Goal: Task Accomplishment & Management: Use online tool/utility

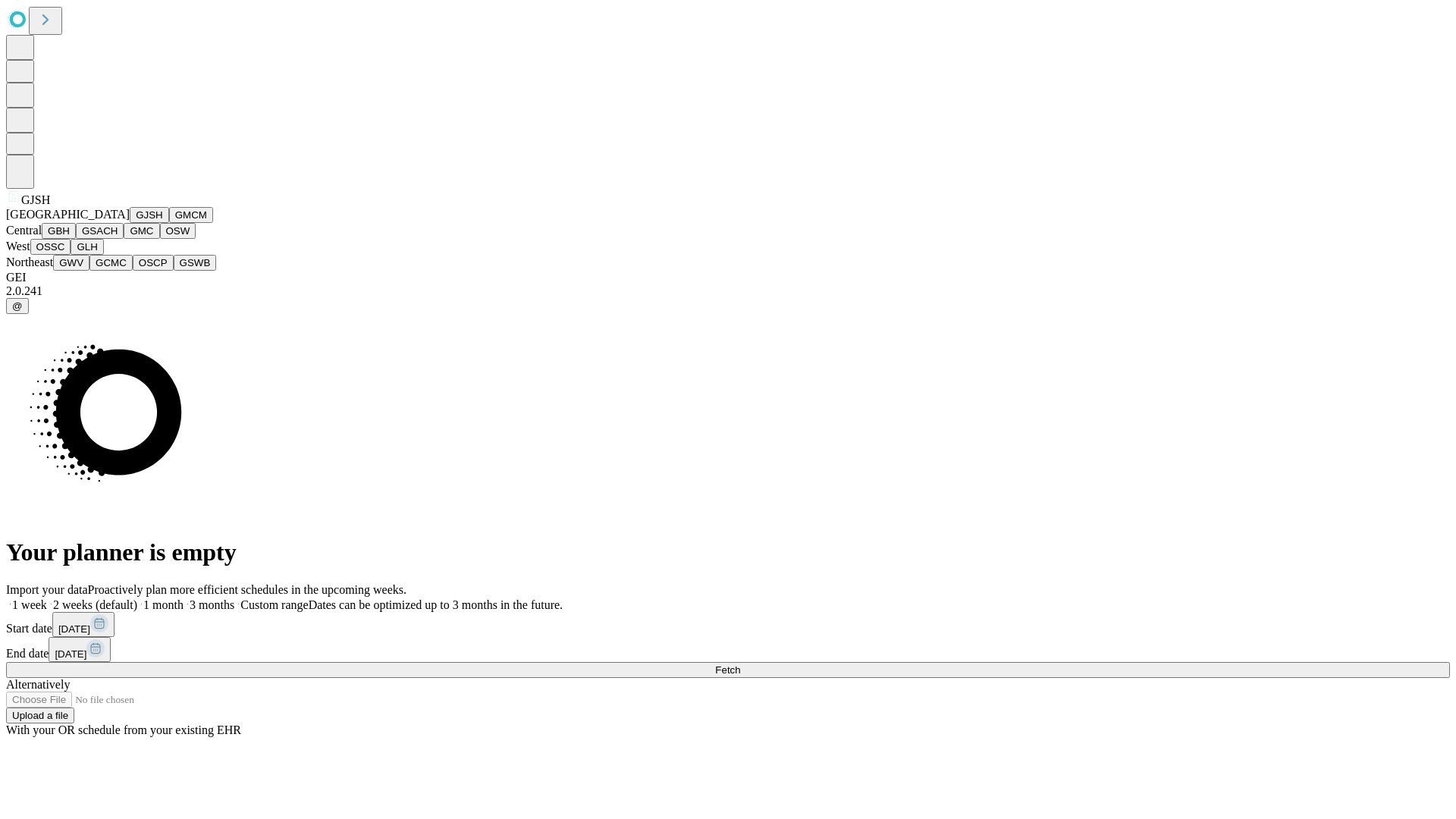
click at [129, 223] on button "GJSH" at bounding box center [149, 214] width 40 height 16
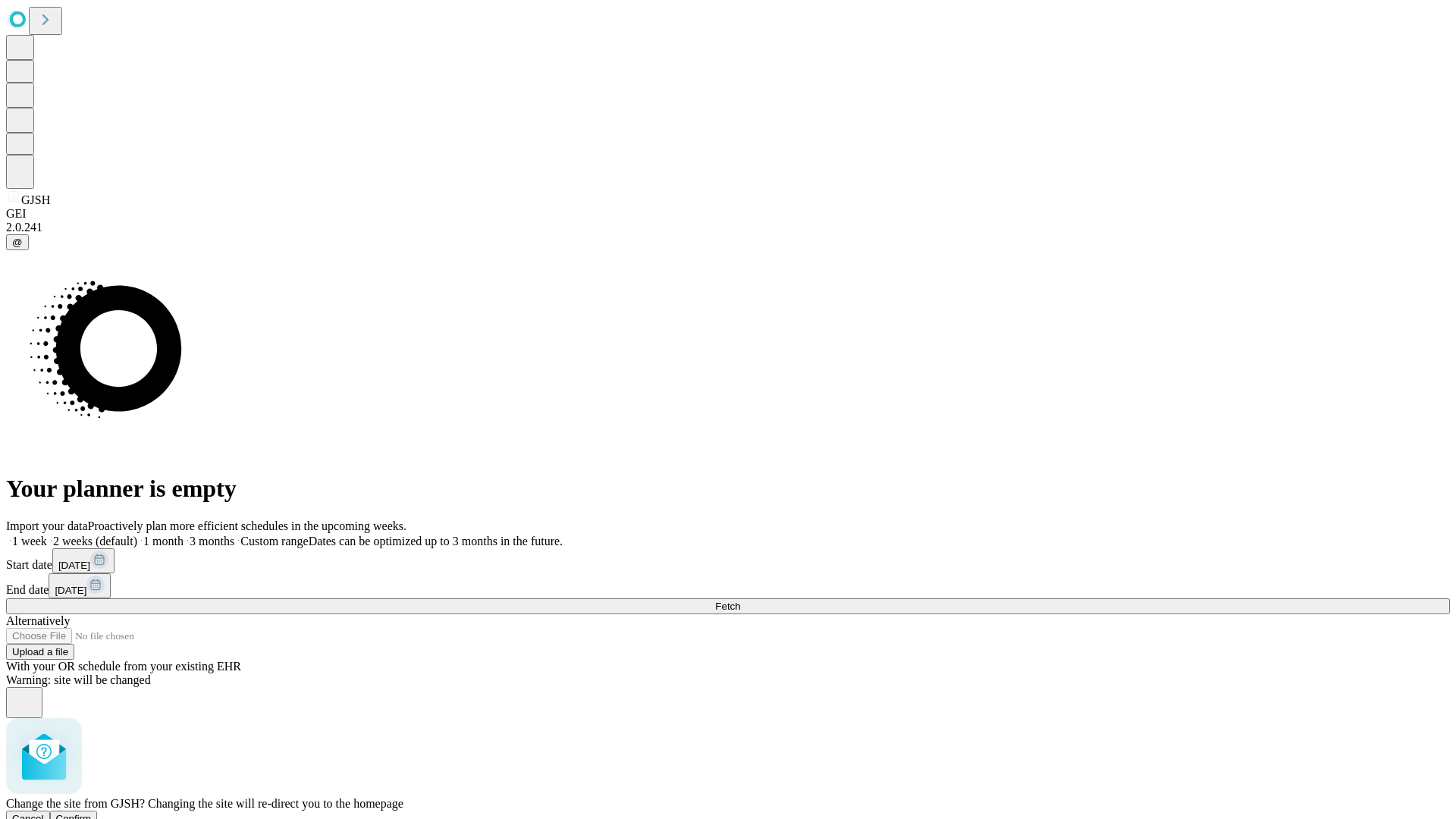
click at [92, 813] on span "Confirm" at bounding box center [74, 818] width 36 height 11
click at [137, 534] on label "2 weeks (default)" at bounding box center [92, 541] width 91 height 13
click at [740, 601] on span "Fetch" at bounding box center [728, 606] width 25 height 11
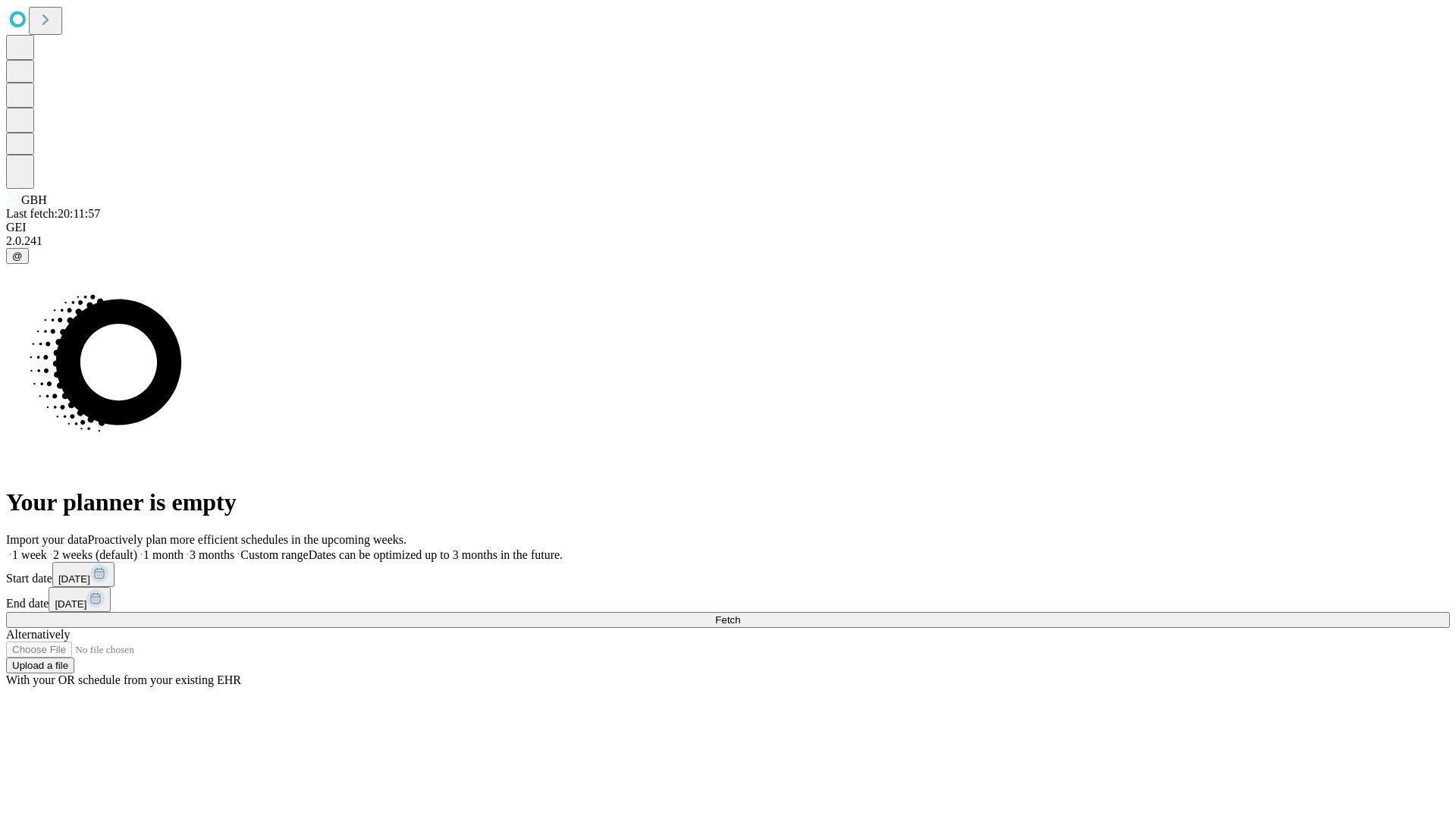
click at [137, 548] on label "2 weeks (default)" at bounding box center [92, 555] width 91 height 13
click at [740, 615] on span "Fetch" at bounding box center [728, 620] width 25 height 11
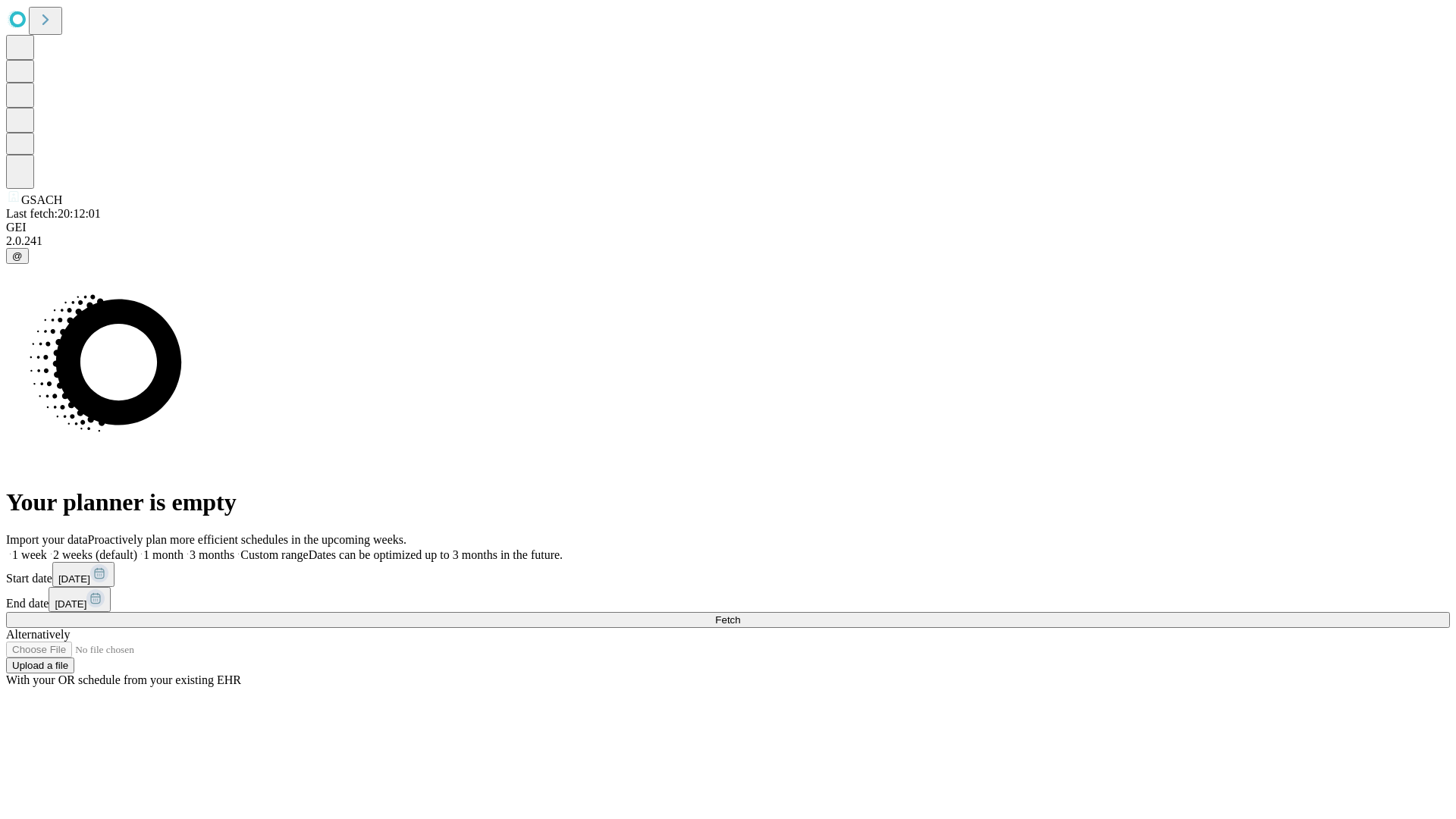
click at [137, 548] on label "2 weeks (default)" at bounding box center [92, 555] width 91 height 13
click at [740, 615] on span "Fetch" at bounding box center [728, 620] width 25 height 11
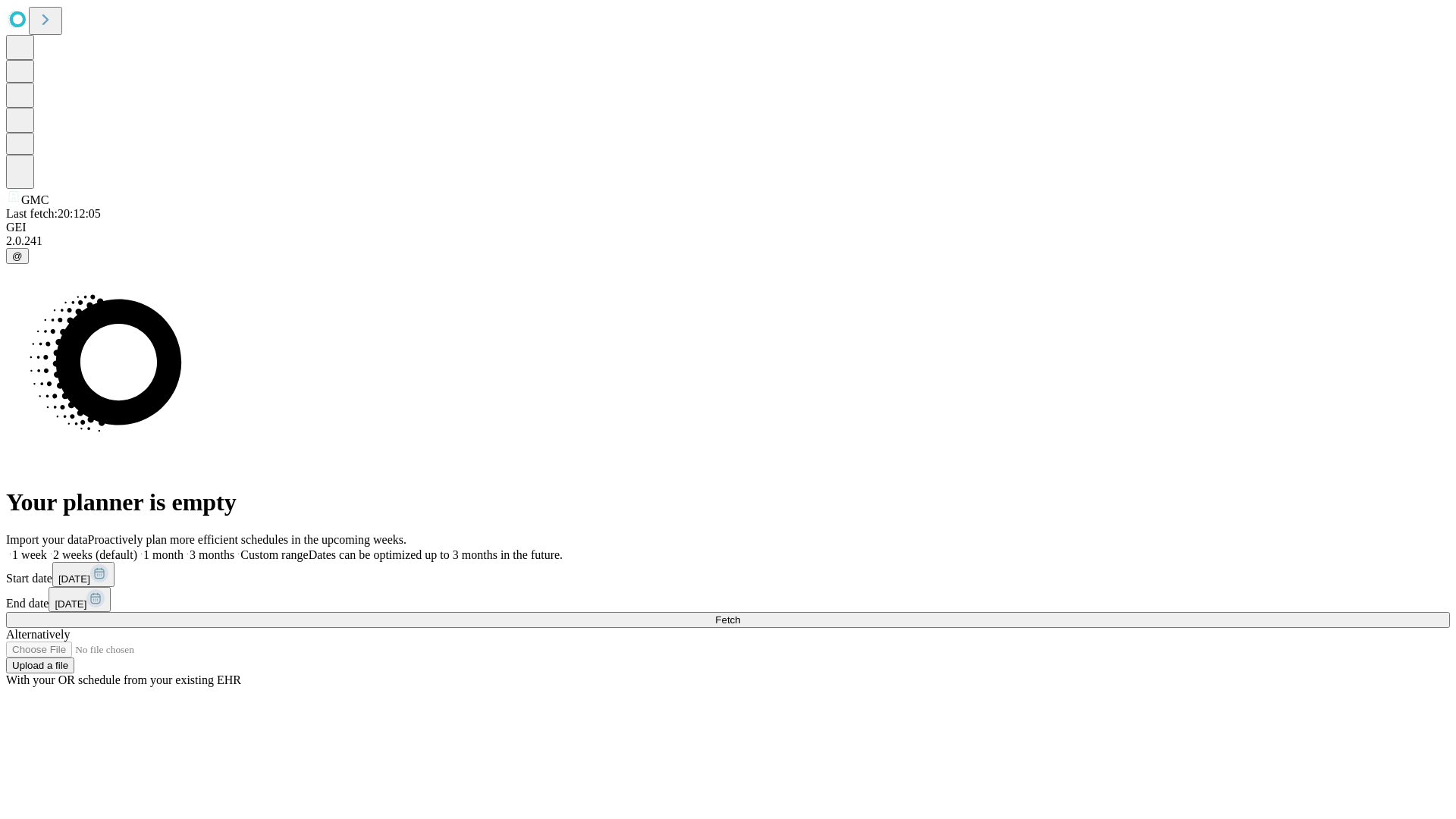
click at [137, 548] on label "2 weeks (default)" at bounding box center [92, 555] width 91 height 13
click at [740, 615] on span "Fetch" at bounding box center [728, 620] width 25 height 11
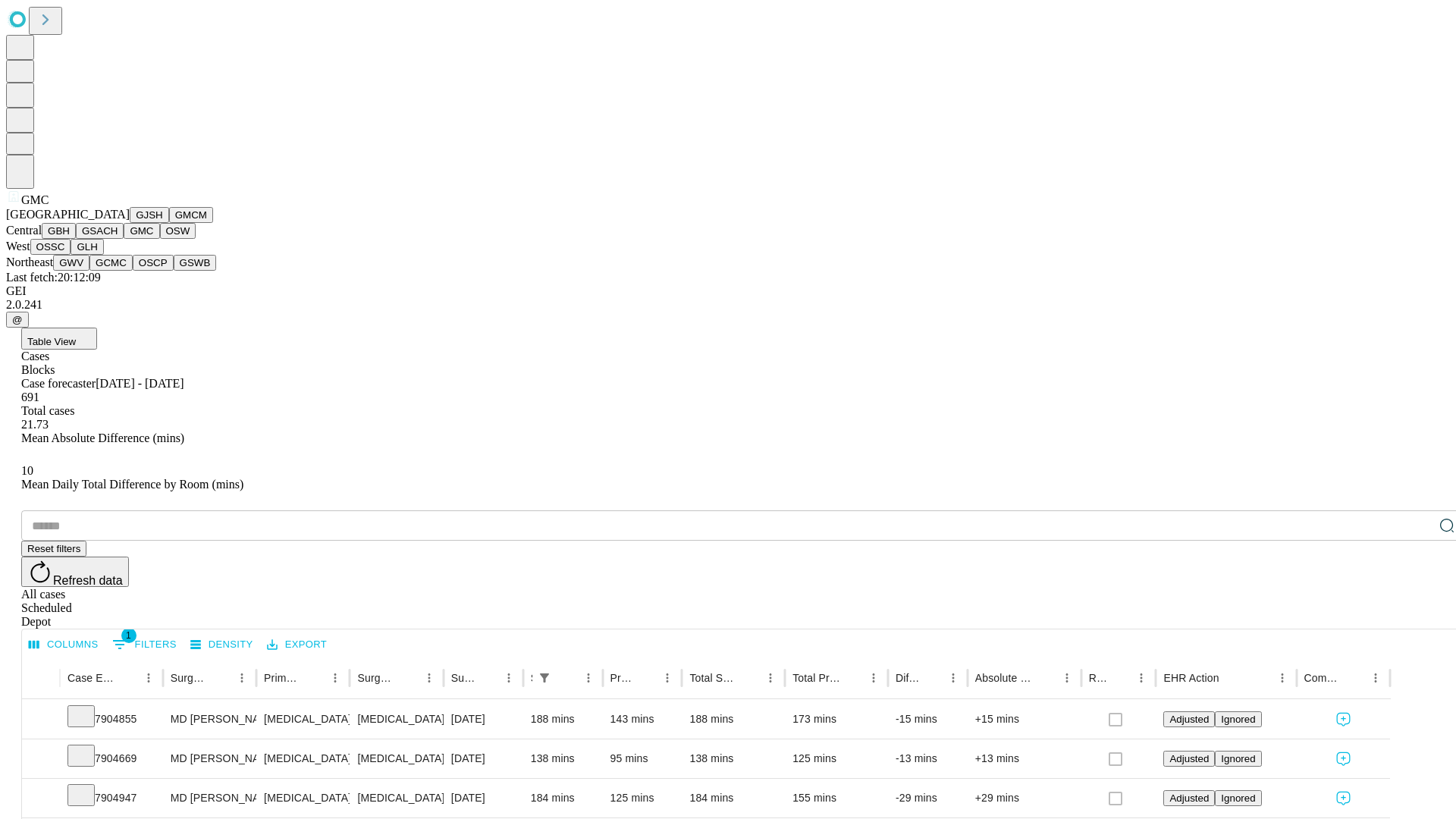
click at [160, 238] on button "OSW" at bounding box center [177, 230] width 36 height 16
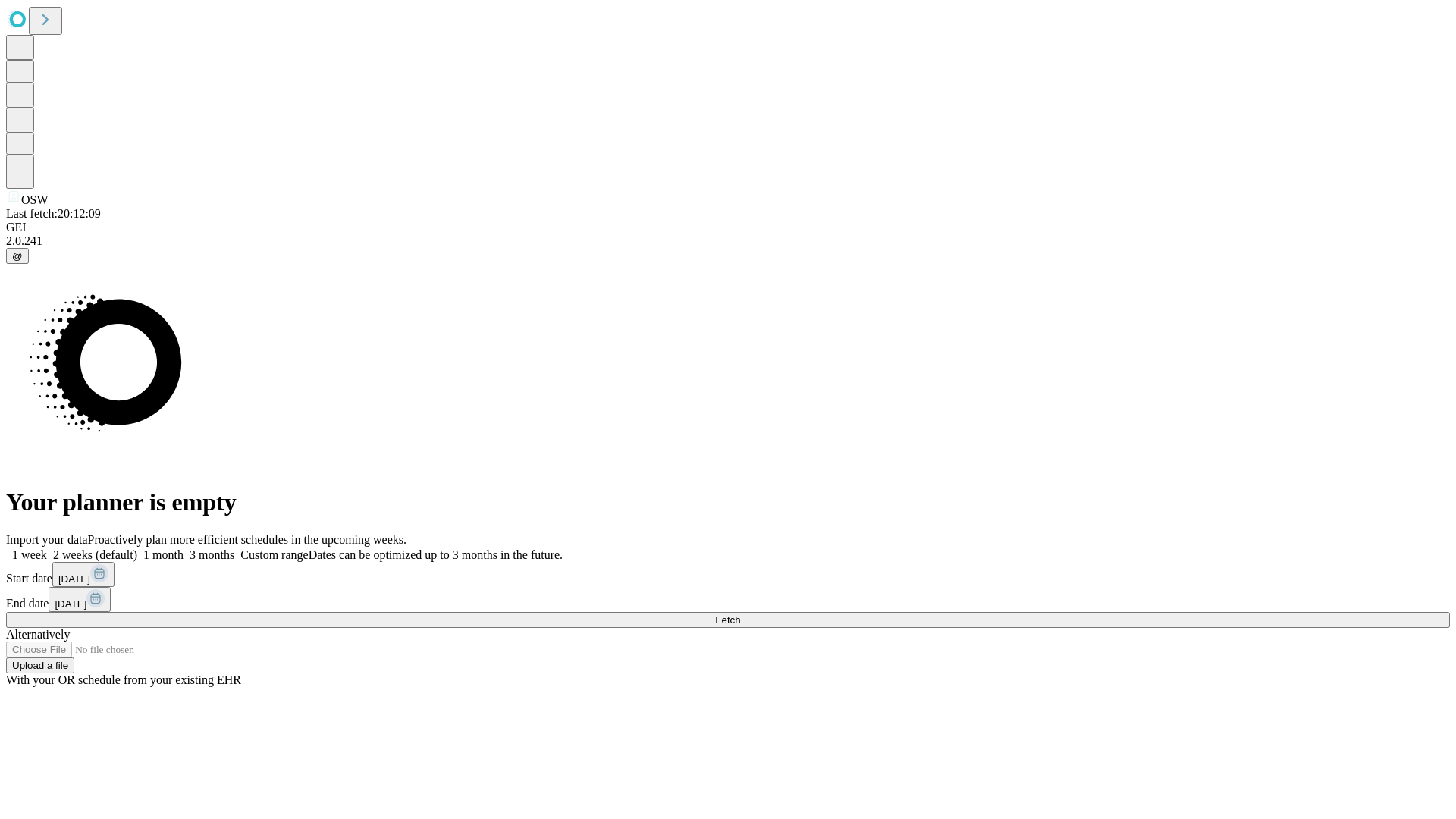
click at [137, 548] on label "2 weeks (default)" at bounding box center [92, 555] width 91 height 13
click at [740, 615] on span "Fetch" at bounding box center [728, 620] width 25 height 11
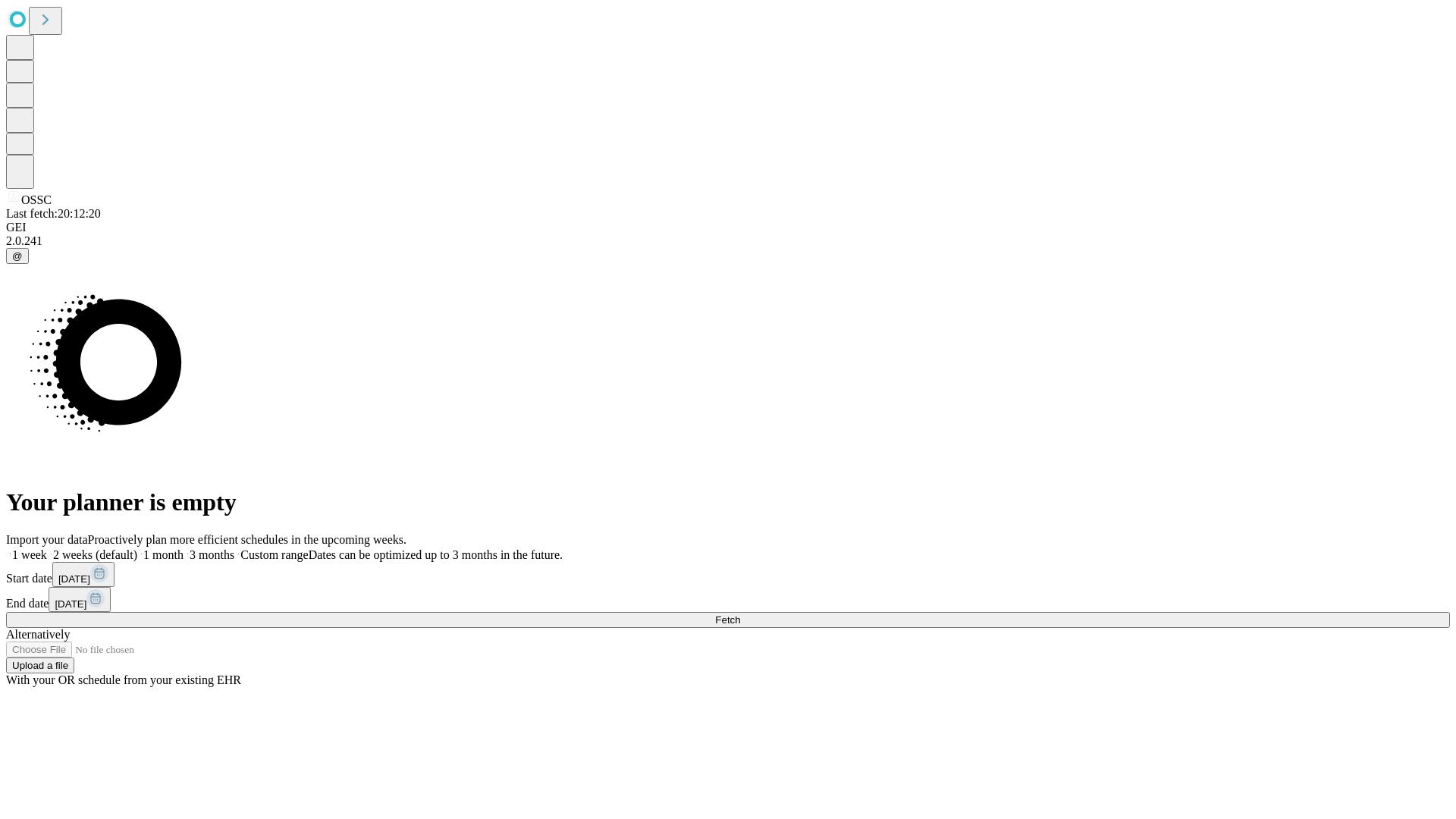
click at [137, 548] on label "2 weeks (default)" at bounding box center [92, 555] width 91 height 13
click at [740, 615] on span "Fetch" at bounding box center [728, 620] width 25 height 11
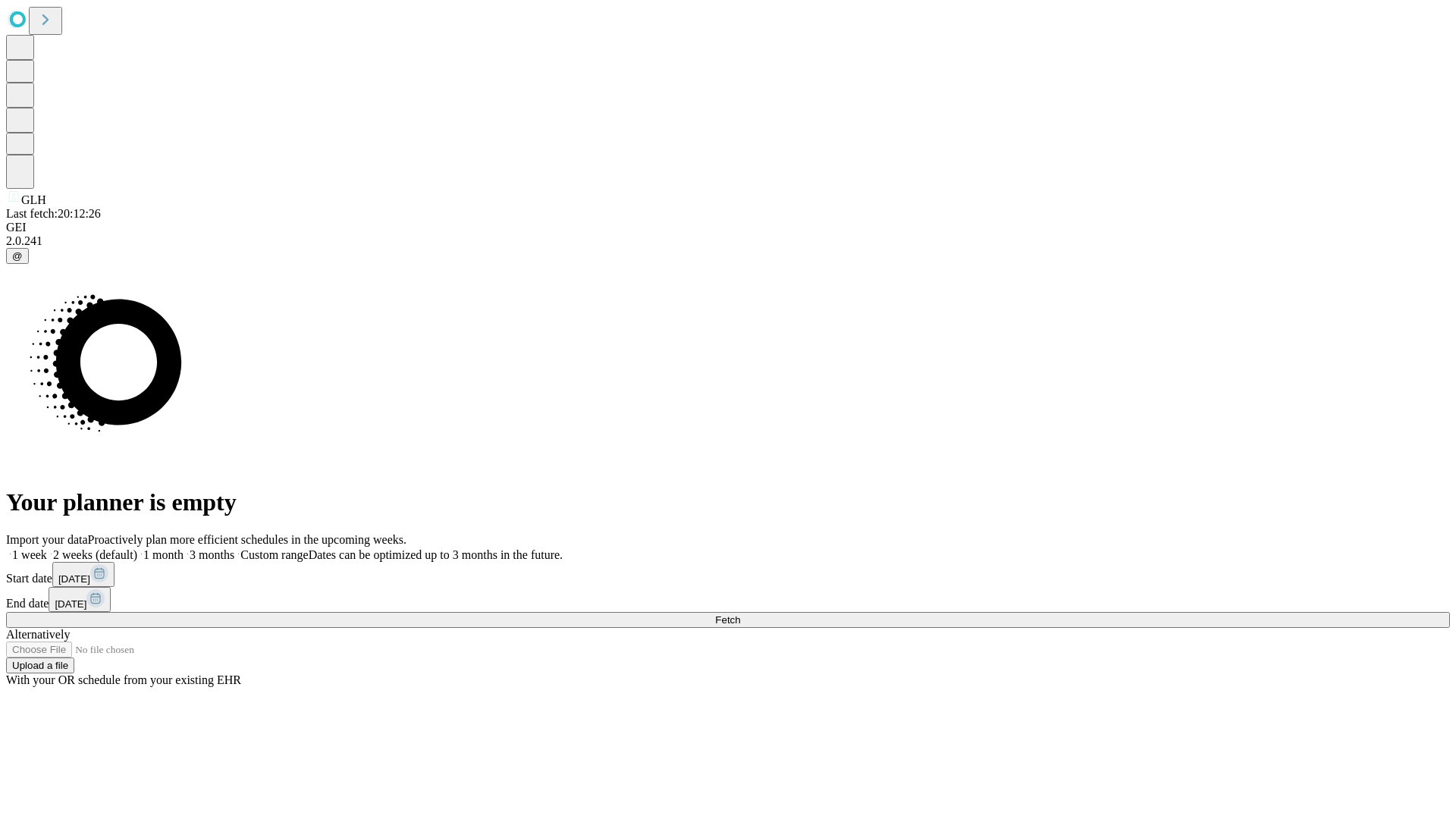
click at [137, 548] on label "2 weeks (default)" at bounding box center [92, 555] width 91 height 13
click at [740, 615] on span "Fetch" at bounding box center [728, 620] width 25 height 11
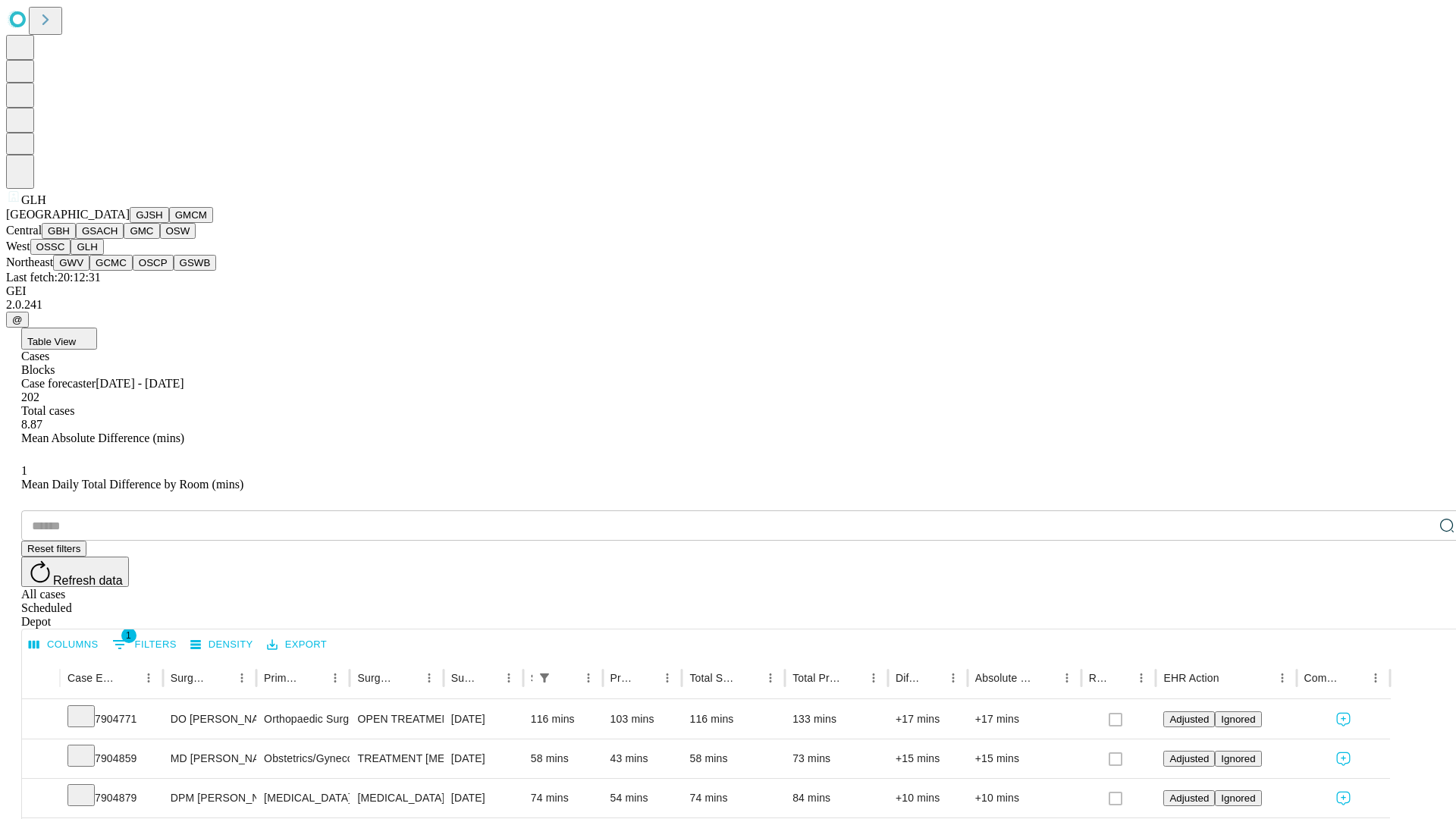
click at [90, 271] on button "GWV" at bounding box center [70, 263] width 36 height 16
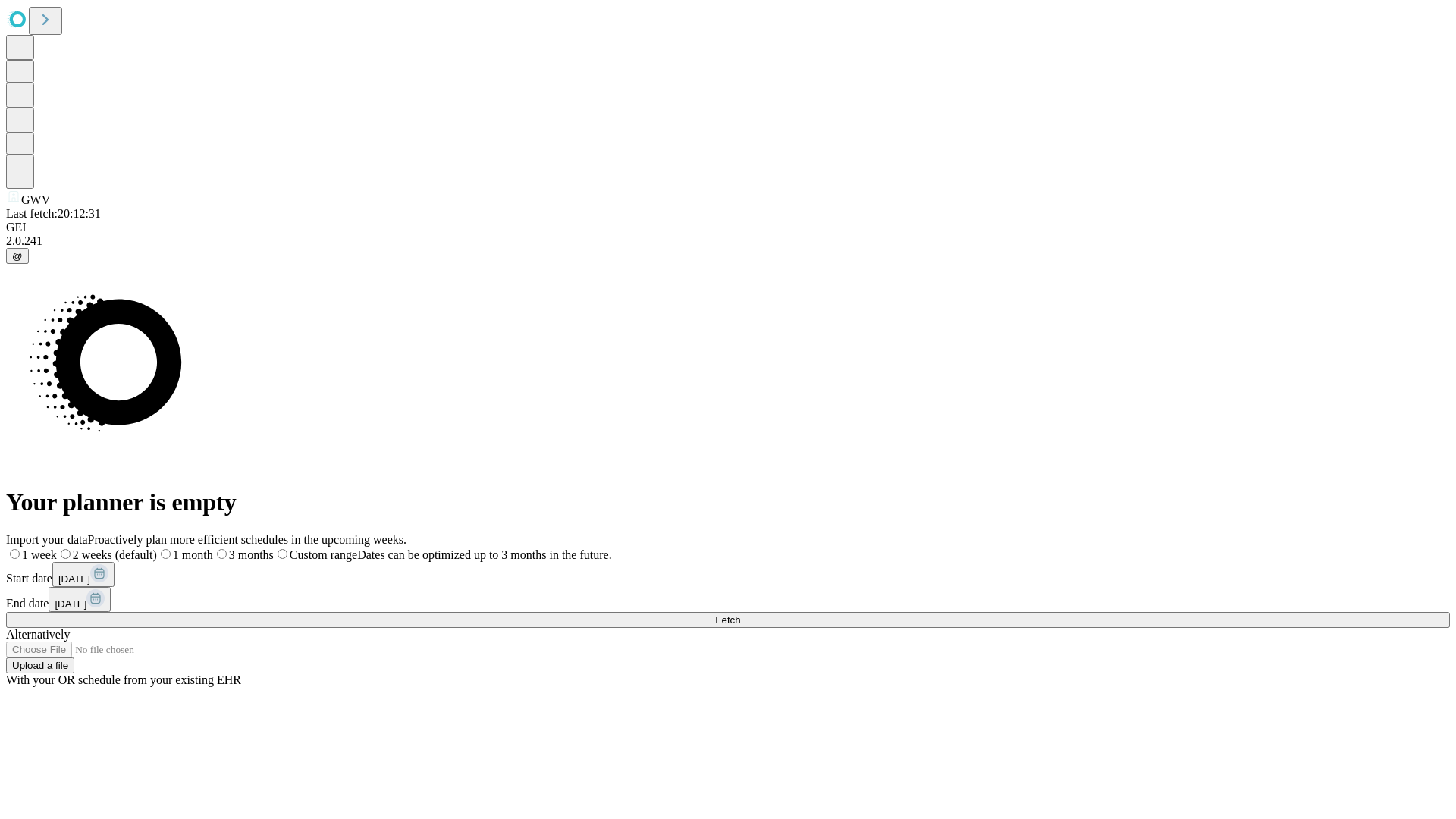
click at [157, 548] on label "2 weeks (default)" at bounding box center [107, 555] width 100 height 13
click at [740, 615] on span "Fetch" at bounding box center [728, 620] width 25 height 11
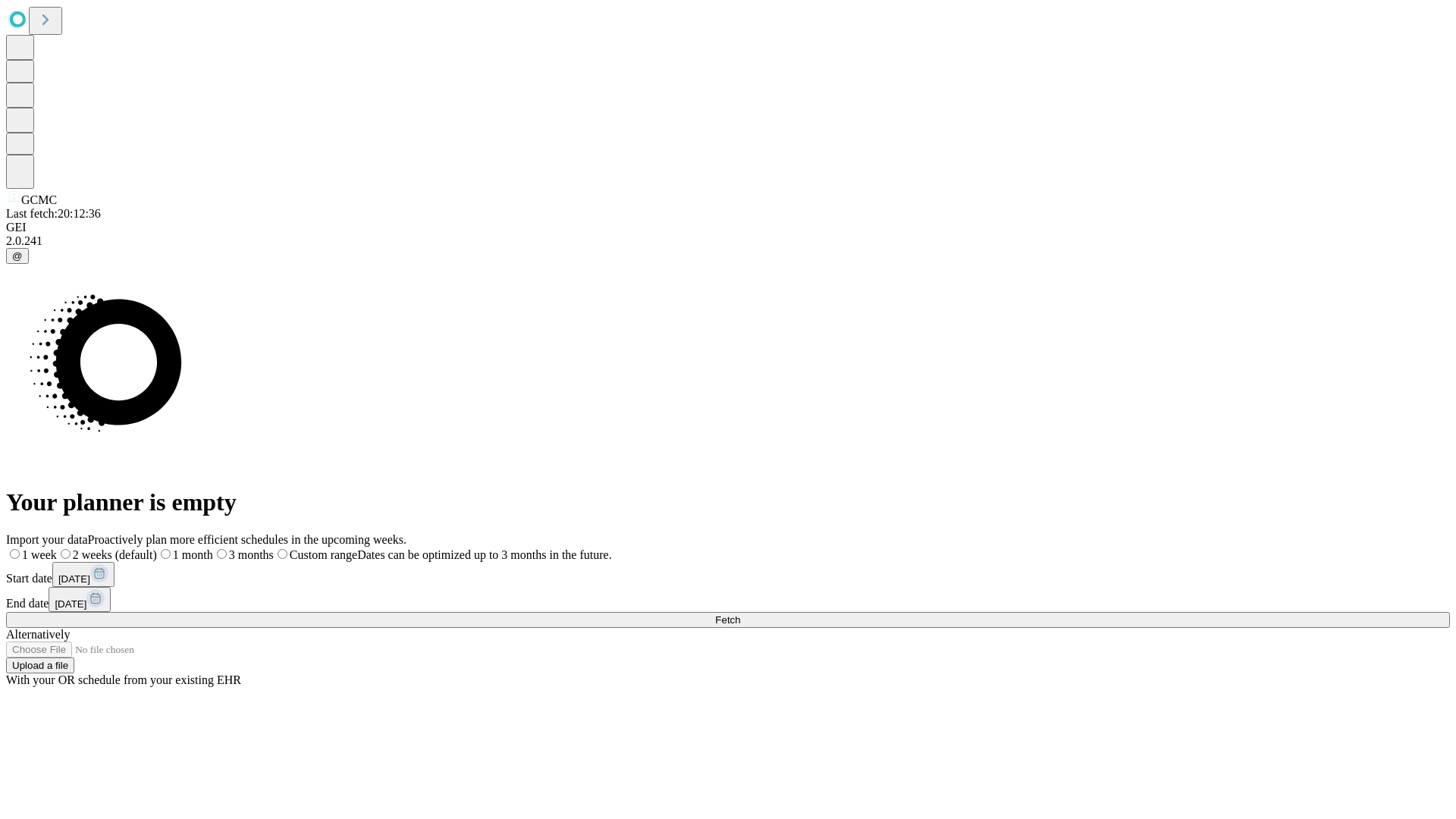
click at [157, 548] on label "2 weeks (default)" at bounding box center [107, 555] width 100 height 13
click at [740, 615] on span "Fetch" at bounding box center [728, 620] width 25 height 11
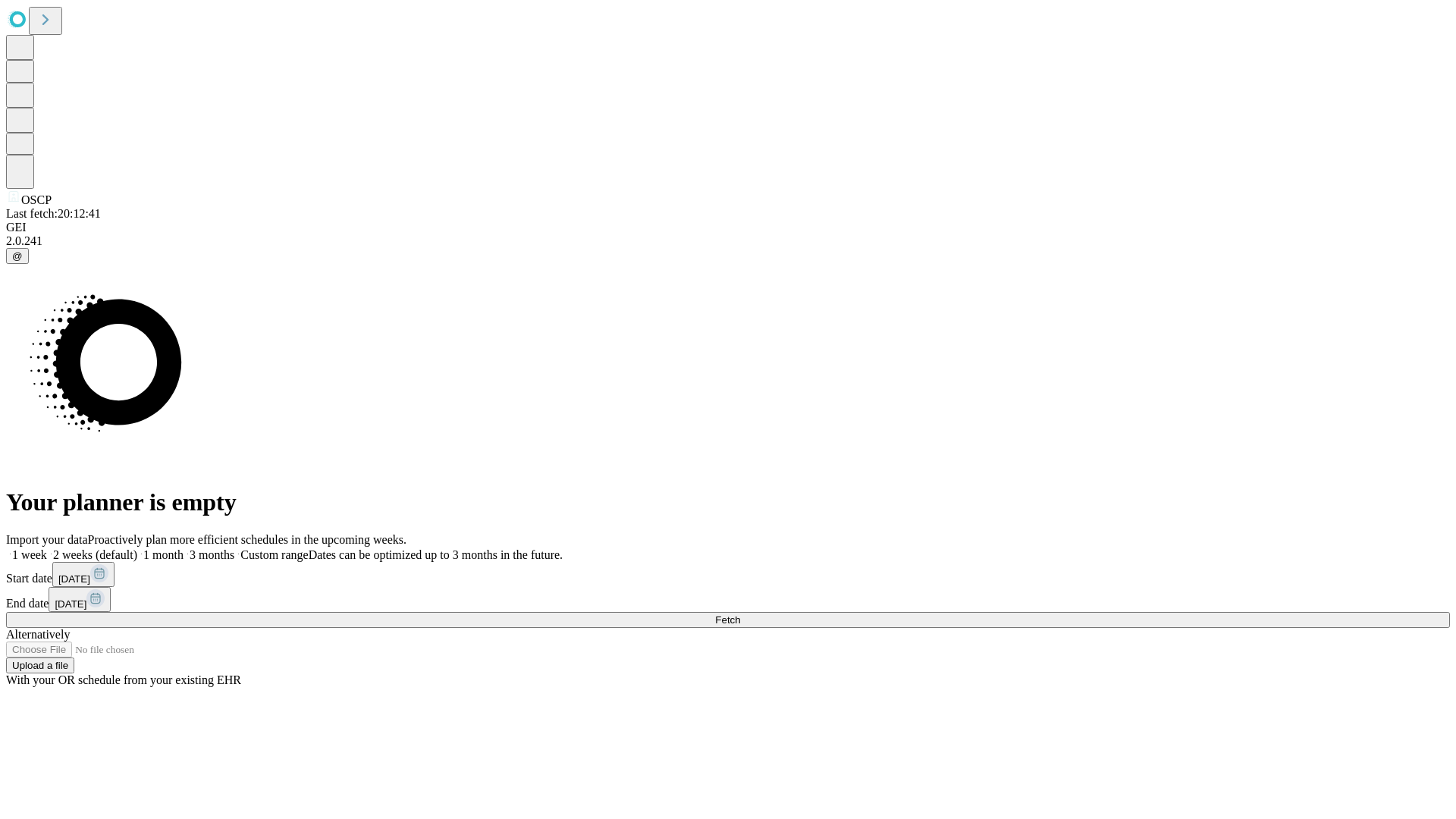
click at [137, 548] on label "2 weeks (default)" at bounding box center [92, 555] width 91 height 13
click at [740, 615] on span "Fetch" at bounding box center [728, 620] width 25 height 11
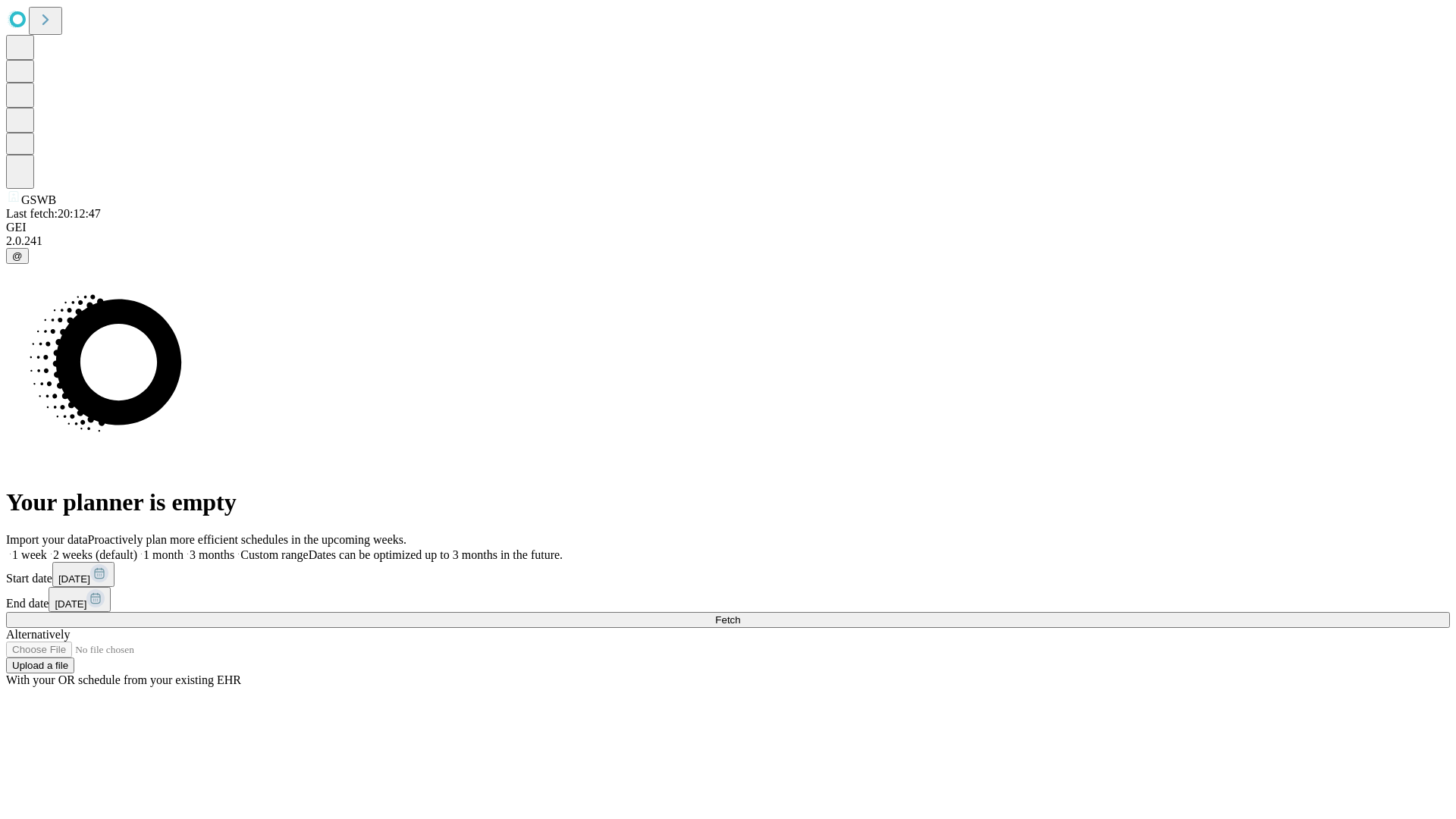
click at [137, 548] on label "2 weeks (default)" at bounding box center [92, 555] width 91 height 13
click at [740, 615] on span "Fetch" at bounding box center [728, 620] width 25 height 11
